Goal: Transaction & Acquisition: Book appointment/travel/reservation

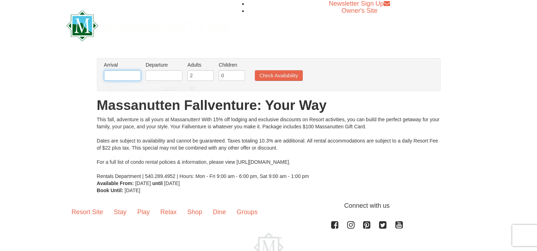
click at [128, 73] on input "text" at bounding box center [122, 75] width 37 height 11
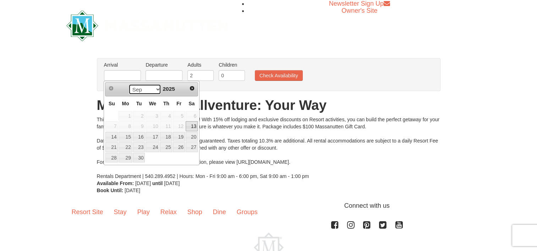
click at [156, 89] on select "Sep Oct Nov Dec" at bounding box center [144, 89] width 33 height 11
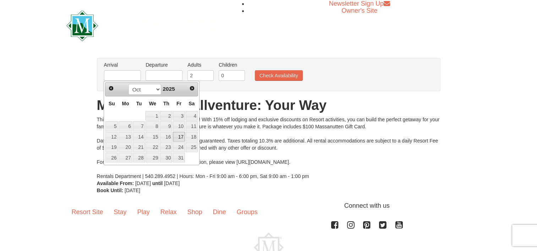
click at [176, 135] on link "17" at bounding box center [179, 137] width 12 height 10
type input "[DATE]"
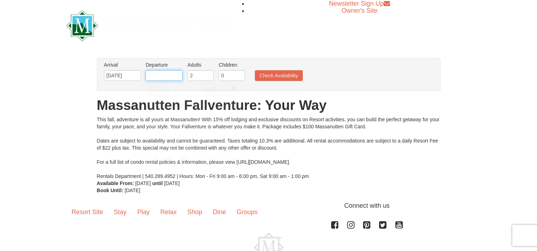
click at [179, 75] on input "text" at bounding box center [163, 75] width 37 height 11
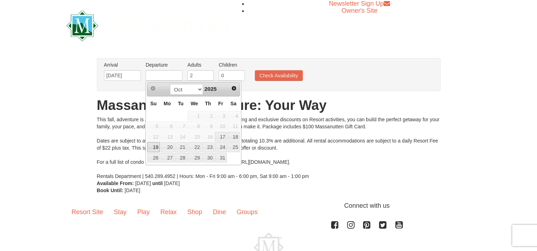
click at [154, 147] on link "19" at bounding box center [153, 147] width 12 height 10
type input "[DATE]"
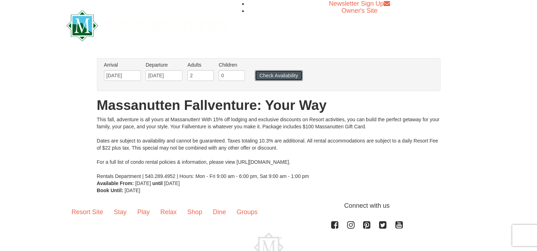
click at [272, 75] on button "Check Availability" at bounding box center [279, 75] width 48 height 11
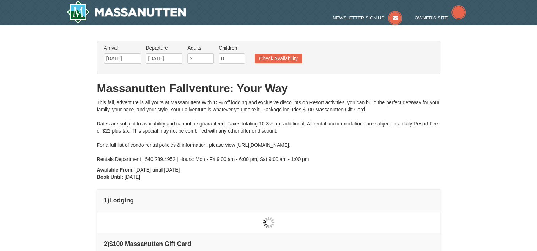
type input "[DATE]"
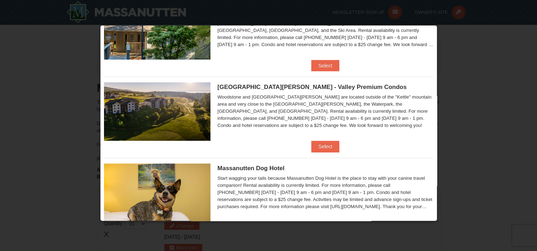
scroll to position [318, 0]
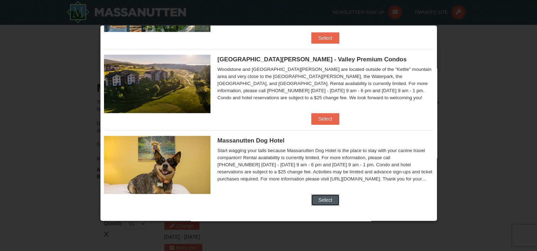
click at [322, 195] on button "Select" at bounding box center [325, 199] width 28 height 11
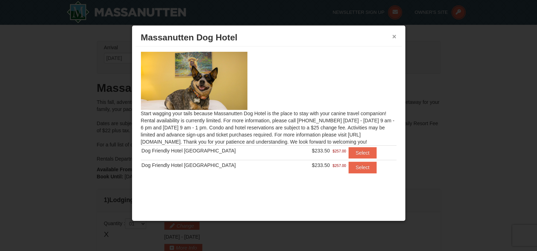
click at [393, 34] on button "×" at bounding box center [394, 36] width 4 height 7
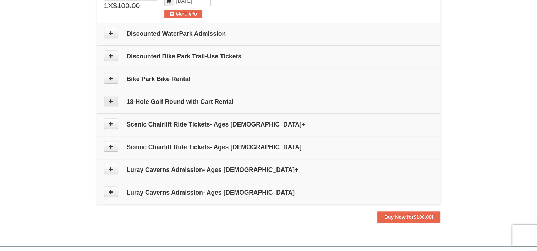
scroll to position [316, 0]
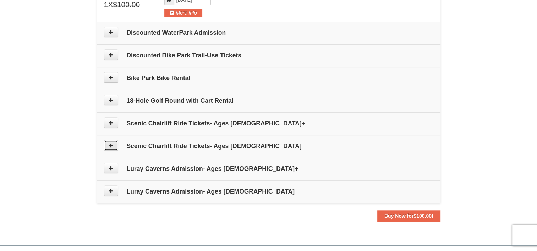
click at [112, 145] on icon at bounding box center [111, 145] width 5 height 5
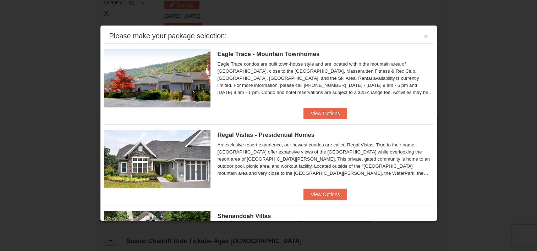
scroll to position [218, 0]
click at [315, 111] on button "View Options" at bounding box center [324, 113] width 43 height 11
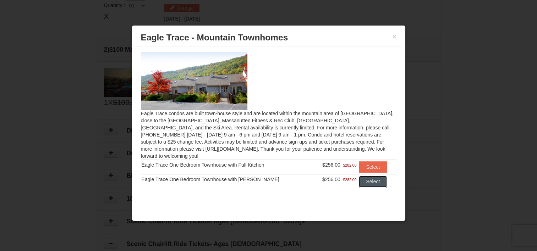
click at [362, 176] on button "Select" at bounding box center [373, 181] width 28 height 11
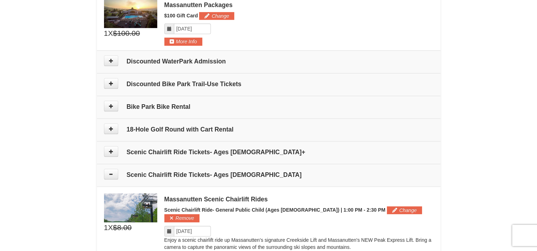
scroll to position [325, 0]
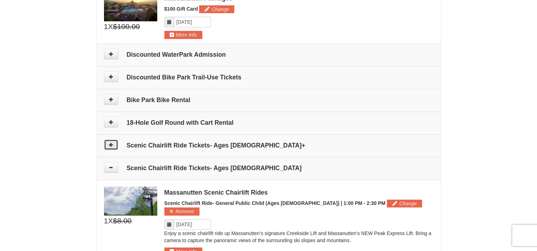
click at [109, 145] on icon at bounding box center [111, 144] width 5 height 5
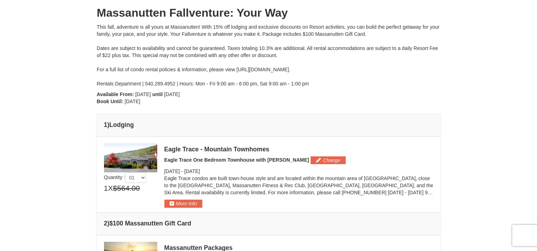
scroll to position [0, 0]
